Goal: Obtain resource: Download file/media

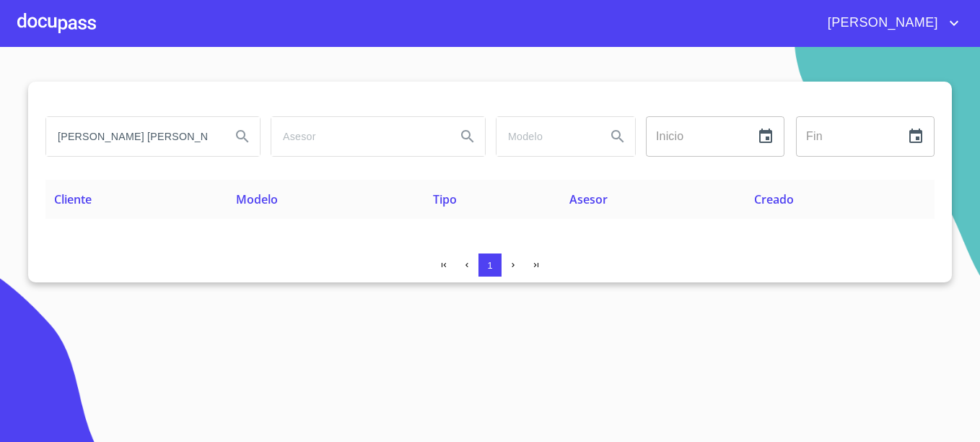
drag, startPoint x: 107, startPoint y: 134, endPoint x: -3, endPoint y: 135, distance: 109.7
click at [0, 135] on html "[PERSON_NAME] [PERSON_NAME] [PERSON_NAME] Inicio ​ Fin ​ Cliente Modelo Tipo As…" at bounding box center [490, 221] width 980 height 442
type input "v"
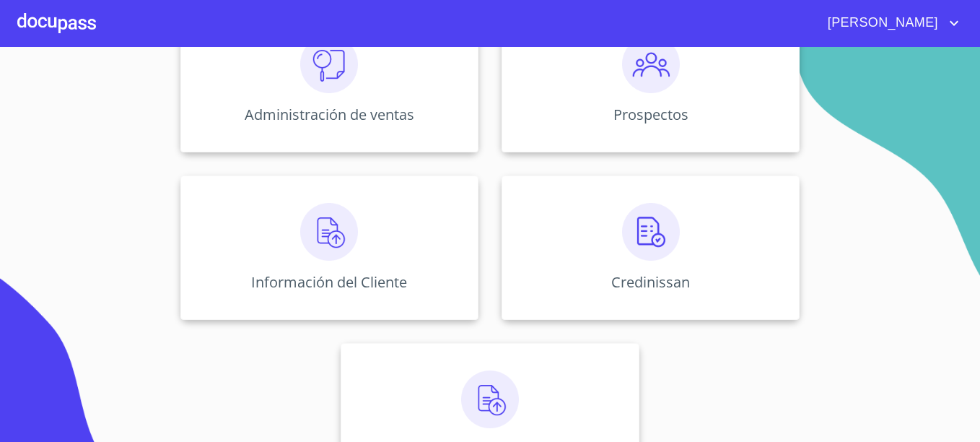
scroll to position [284, 0]
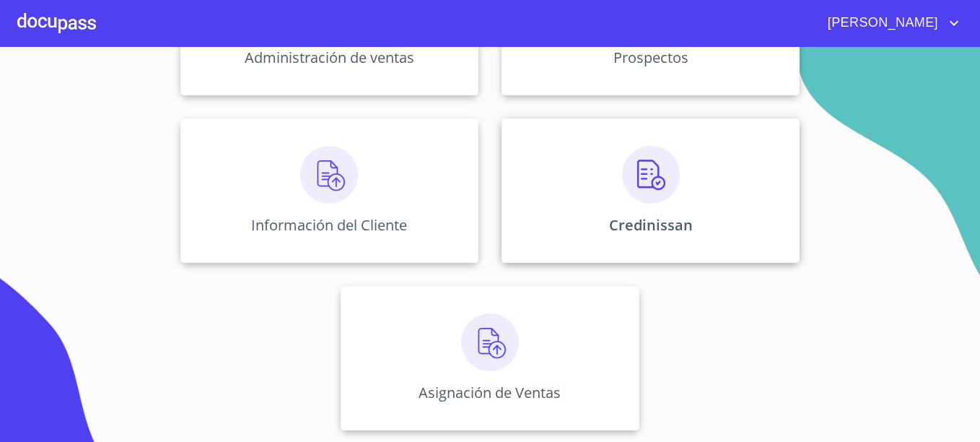
click at [709, 188] on div "Credinissan" at bounding box center [651, 190] width 298 height 144
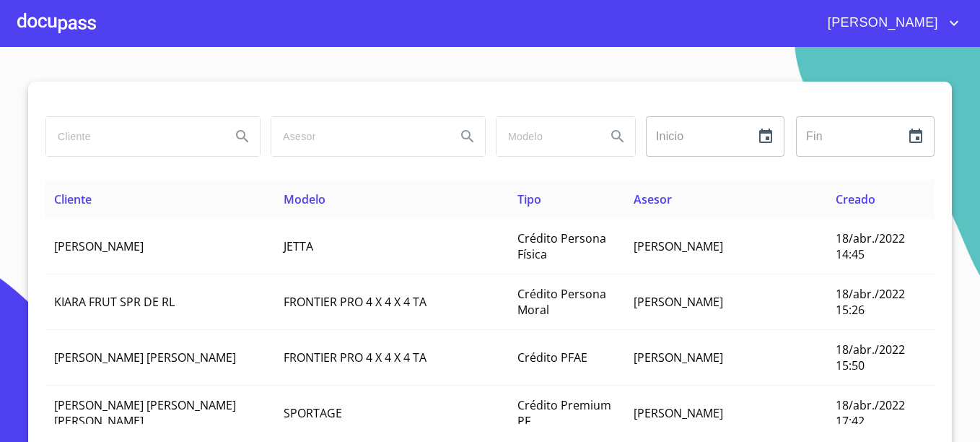
click at [110, 133] on input "search" at bounding box center [132, 136] width 173 height 39
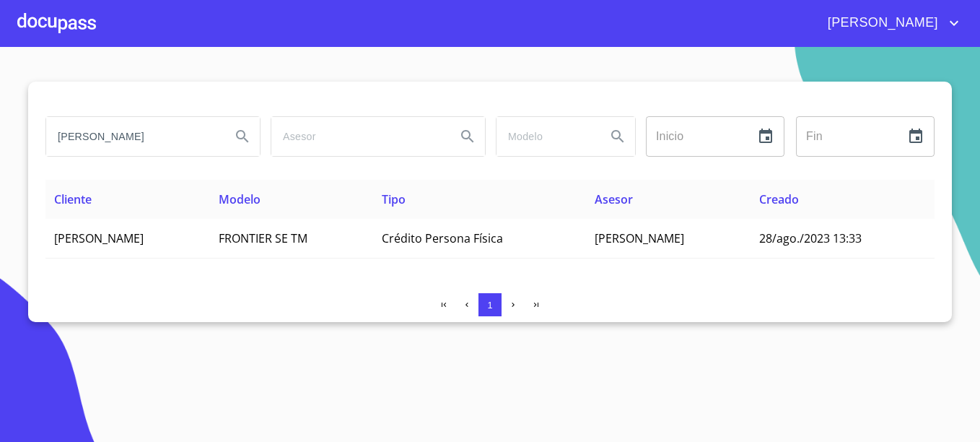
drag, startPoint x: 126, startPoint y: 136, endPoint x: 8, endPoint y: 121, distance: 118.6
click at [8, 121] on section "VICTORINO Inicio ​ Fin ​ Cliente Modelo Tipo Asesor Creado FRANCISCO VICTORINO …" at bounding box center [490, 244] width 980 height 395
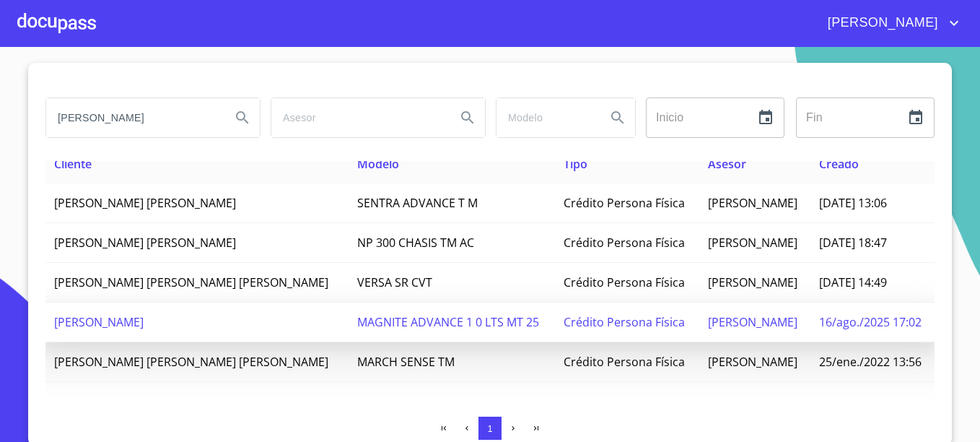
scroll to position [22, 0]
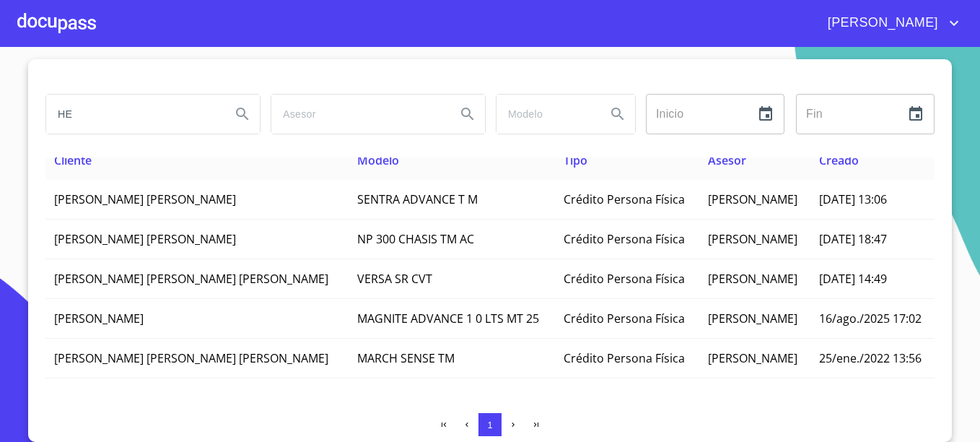
type input "H"
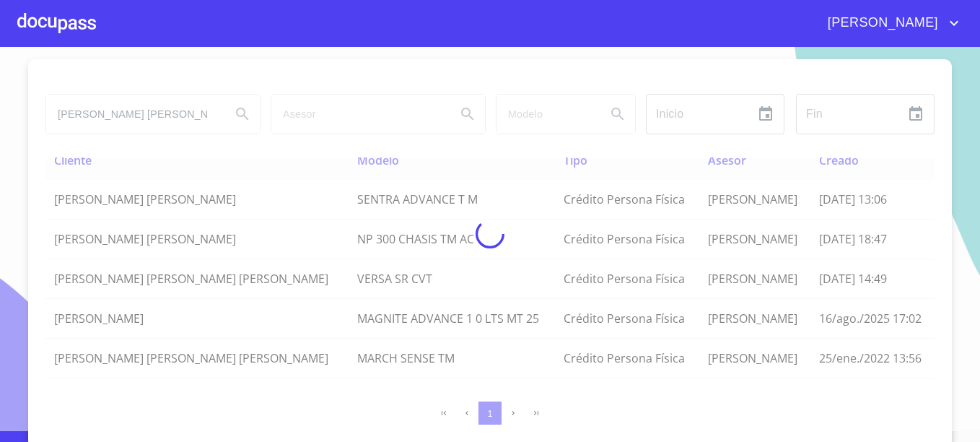
scroll to position [0, 0]
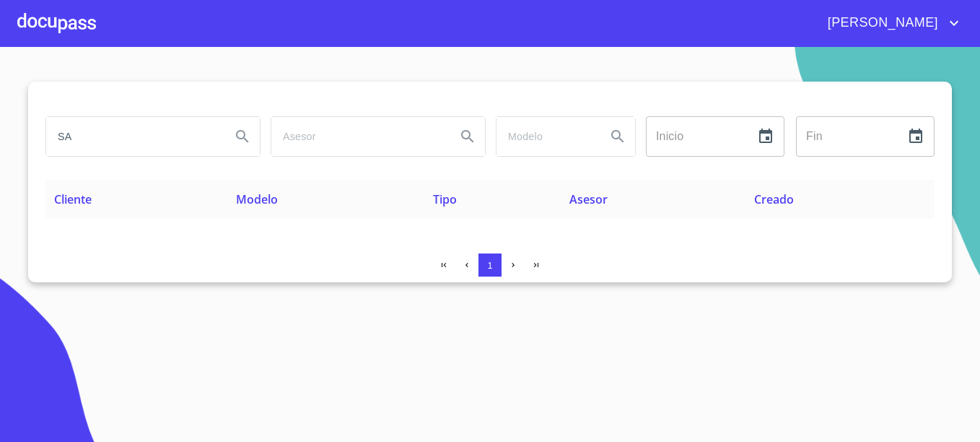
type input "S"
type input "M"
type input "VICTORINO"
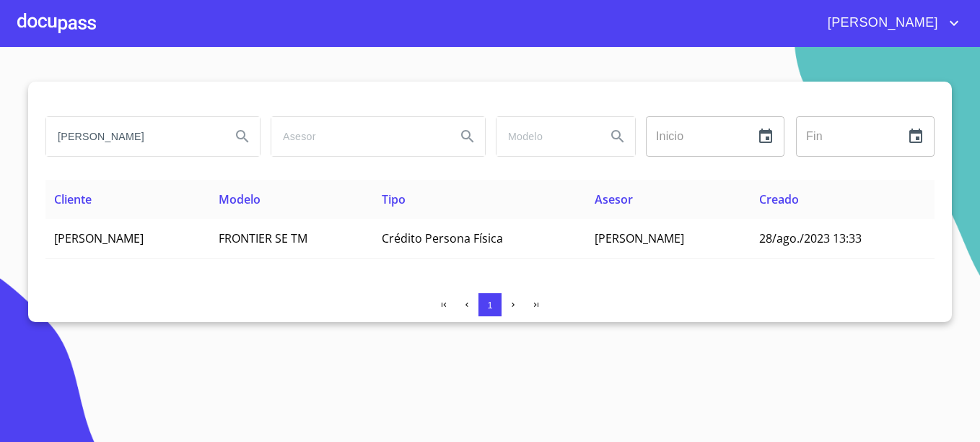
drag, startPoint x: 154, startPoint y: 145, endPoint x: -3, endPoint y: 140, distance: 156.7
click at [0, 140] on html "EDUARDO VICTORINO Inicio ​ Fin ​ Cliente Modelo Tipo Asesor Creado FRANCISCO VI…" at bounding box center [490, 221] width 980 height 442
click at [43, 23] on div at bounding box center [56, 23] width 79 height 46
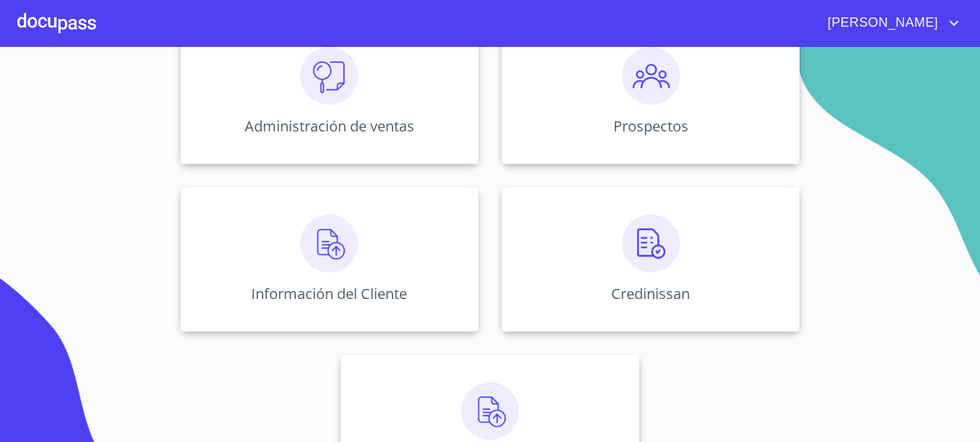
scroll to position [216, 0]
click at [581, 227] on div "Credinissan" at bounding box center [651, 257] width 298 height 144
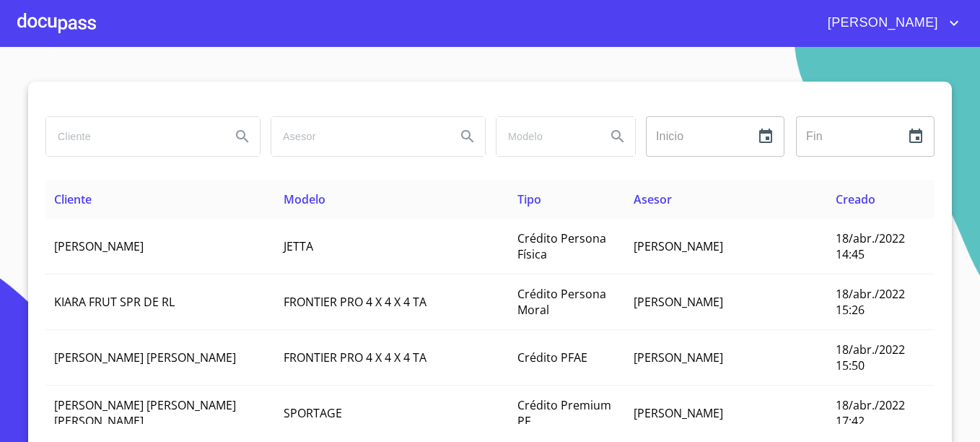
click at [170, 129] on input "search" at bounding box center [132, 136] width 173 height 39
type input "VICTORINO HERNANDEZ"
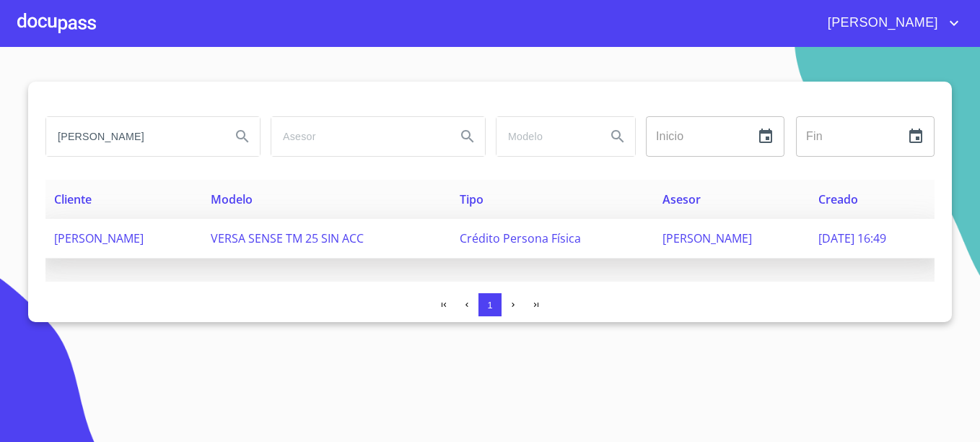
click at [810, 242] on td "18/sep./2025 16:49" at bounding box center [872, 239] width 125 height 40
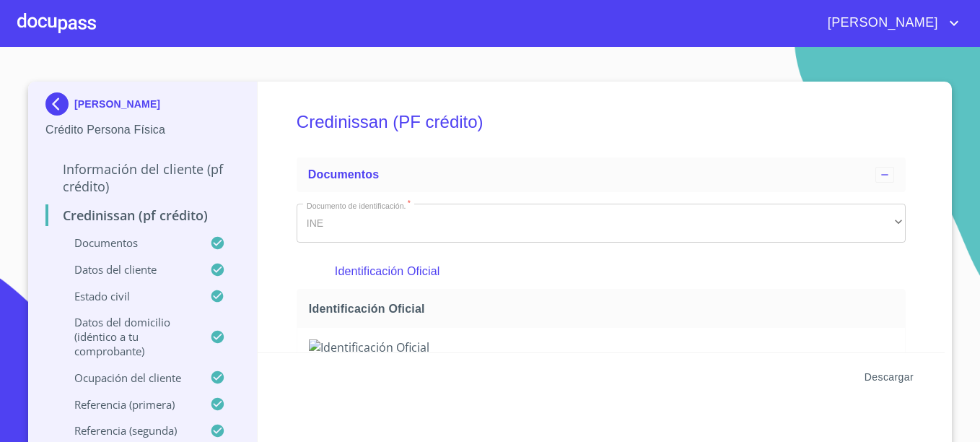
scroll to position [144, 0]
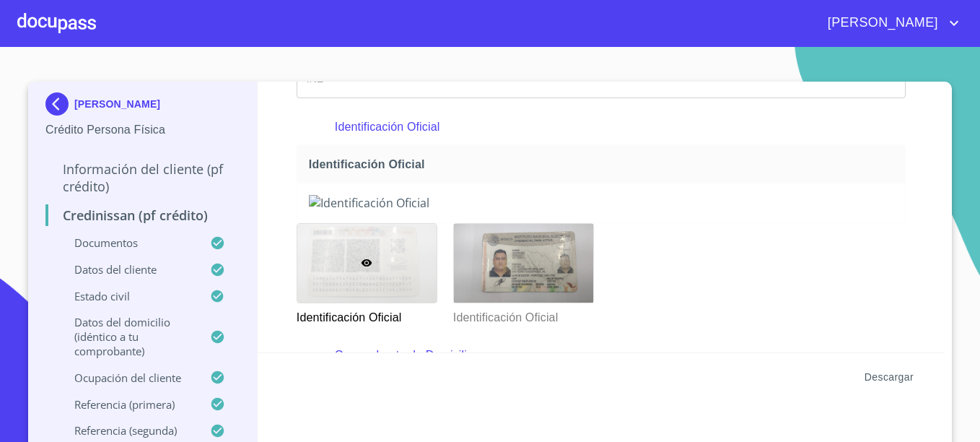
click at [875, 372] on span "Descargar" at bounding box center [888, 377] width 49 height 18
click at [113, 102] on p "VICTORINO HERNANDEZ MORALES" at bounding box center [117, 104] width 86 height 12
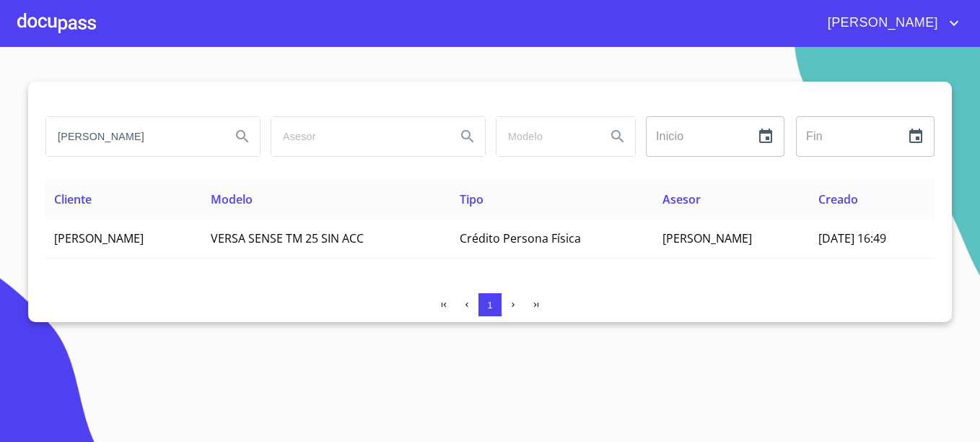
drag, startPoint x: 183, startPoint y: 133, endPoint x: 5, endPoint y: 126, distance: 177.6
click at [5, 126] on section "VICTORINO HERNANDEZ Inicio ​ Fin ​ Cliente Modelo Tipo Asesor Creado VICTORINO …" at bounding box center [490, 244] width 980 height 395
type input "JACQUELINE ALEJANDRA"
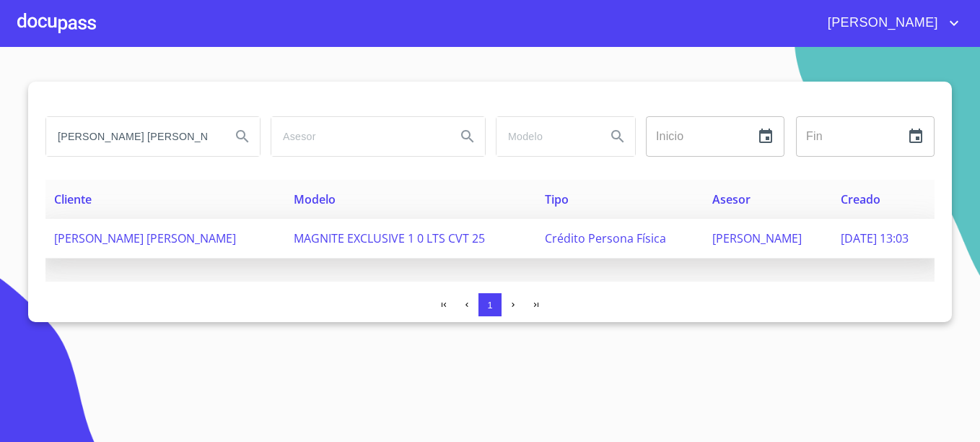
click at [608, 239] on span "Crédito Persona Física" at bounding box center [605, 238] width 121 height 16
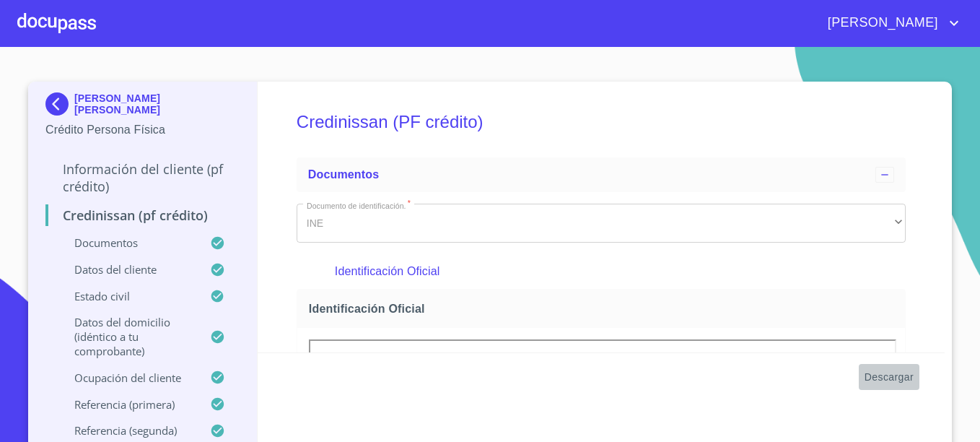
click at [878, 371] on span "Descargar" at bounding box center [888, 377] width 49 height 18
click at [85, 113] on p "JACQUELINE ALEJANDRA BARAJAS ARRIETA" at bounding box center [156, 103] width 165 height 23
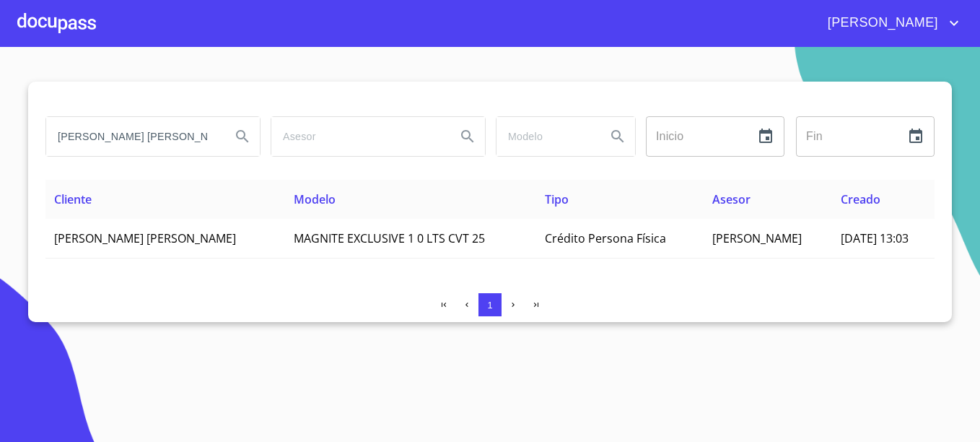
drag, startPoint x: 193, startPoint y: 134, endPoint x: -3, endPoint y: 123, distance: 196.6
click at [0, 123] on html "EDUARDO JACQUELINE ALEJANDRA Inicio ​ Fin ​ Cliente Modelo Tipo Asesor Creado J…" at bounding box center [490, 221] width 980 height 442
type input "SANDRA ABIGAIL"
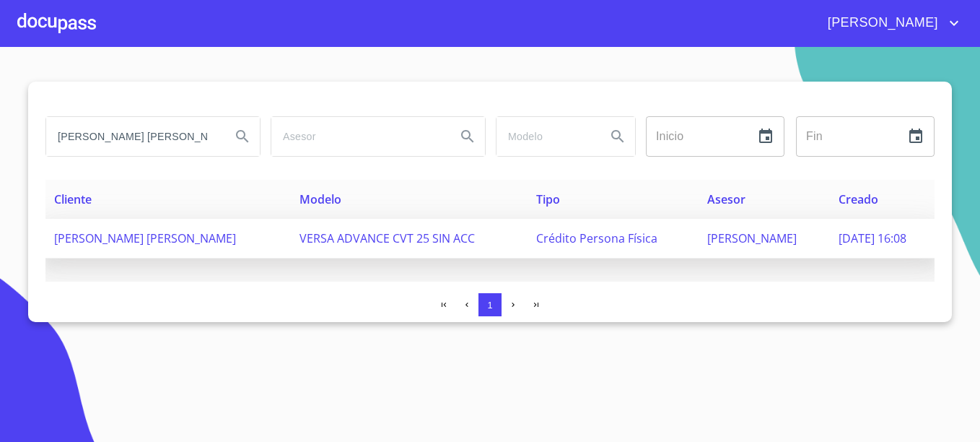
click at [735, 237] on span "Gabriel Zamora" at bounding box center [751, 238] width 89 height 16
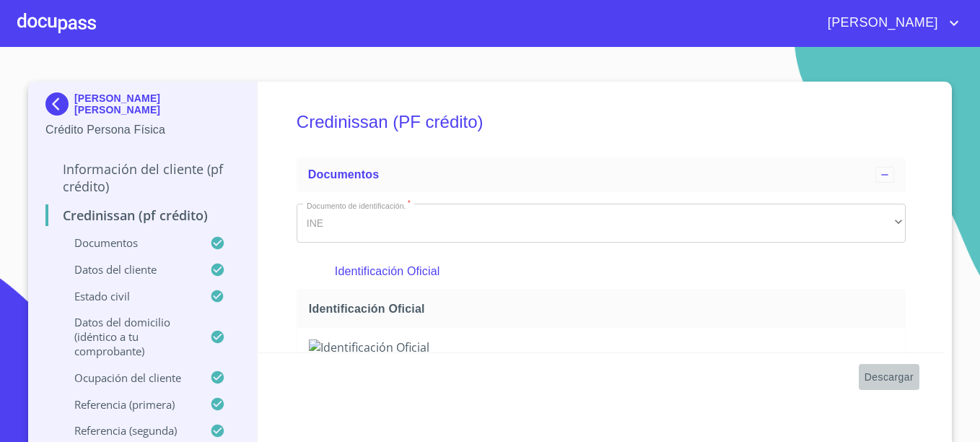
click at [894, 375] on span "Descargar" at bounding box center [888, 377] width 49 height 18
click at [103, 109] on p "[PERSON_NAME] [PERSON_NAME]" at bounding box center [156, 103] width 165 height 23
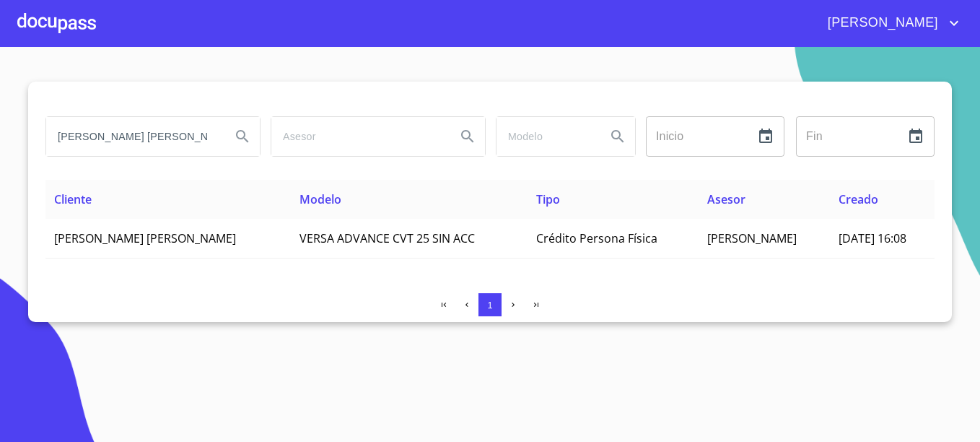
drag, startPoint x: 145, startPoint y: 138, endPoint x: 27, endPoint y: 141, distance: 118.4
click at [27, 141] on section "[PERSON_NAME] [PERSON_NAME] Inicio ​ Fin ​ Cliente Modelo Tipo Asesor Creado [P…" at bounding box center [490, 244] width 980 height 395
type input "[PERSON_NAME]"
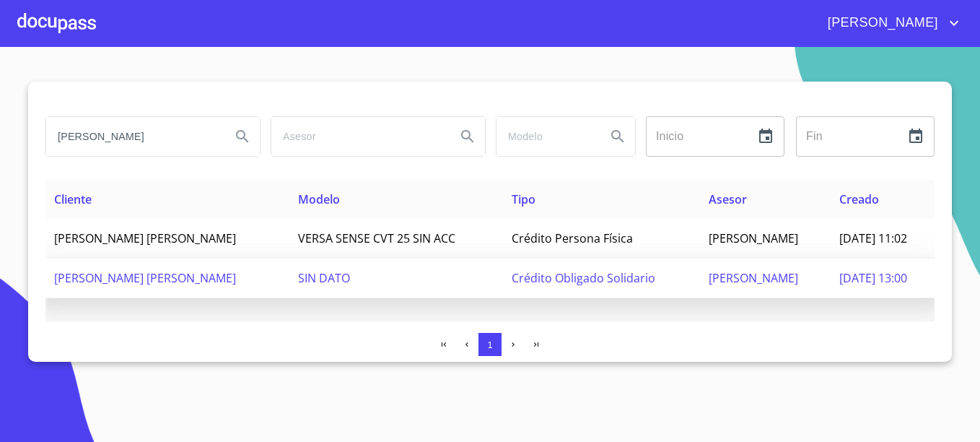
click at [843, 281] on span "19/sep./2025 13:00" at bounding box center [873, 278] width 68 height 16
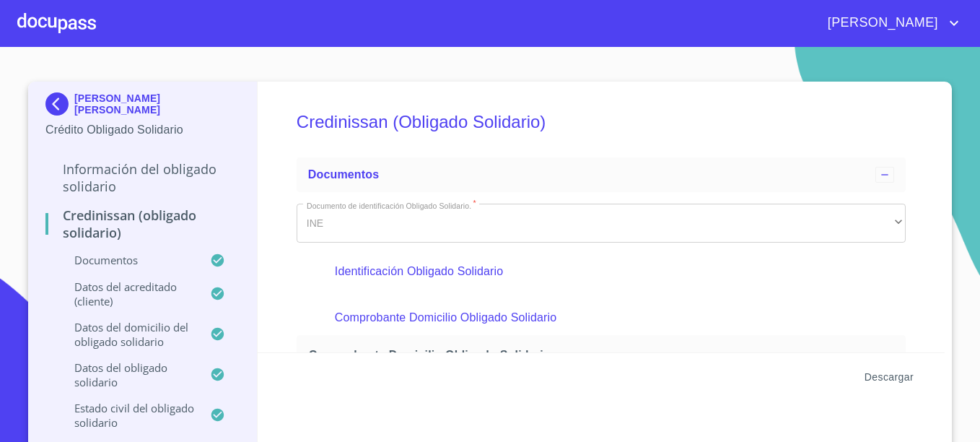
click at [879, 372] on span "Descargar" at bounding box center [888, 377] width 49 height 18
